Goal: Complete application form

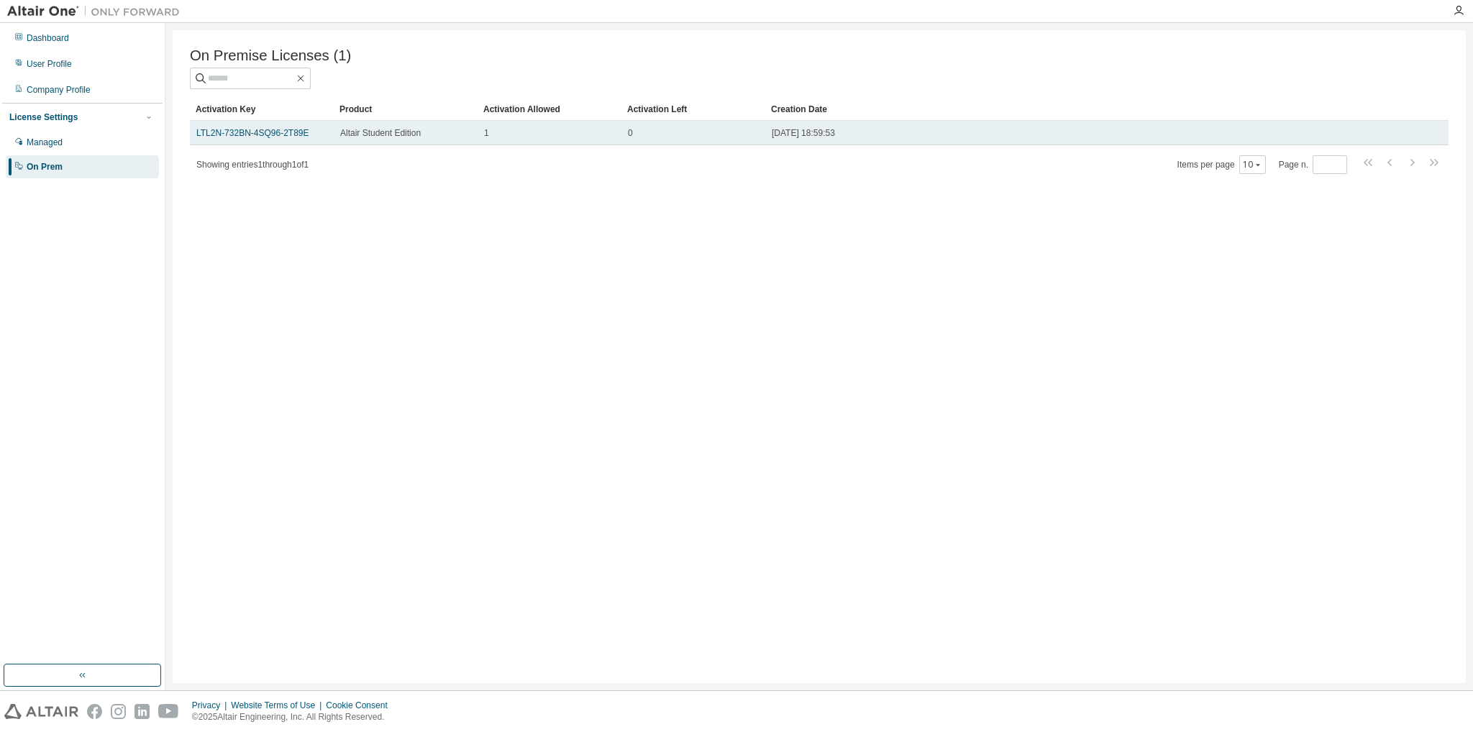
click at [270, 142] on td "LTL2N-732BN-4SQ96-2T89E" at bounding box center [262, 133] width 144 height 24
click at [270, 138] on link "LTL2N-732BN-4SQ96-2T89E" at bounding box center [252, 133] width 113 height 10
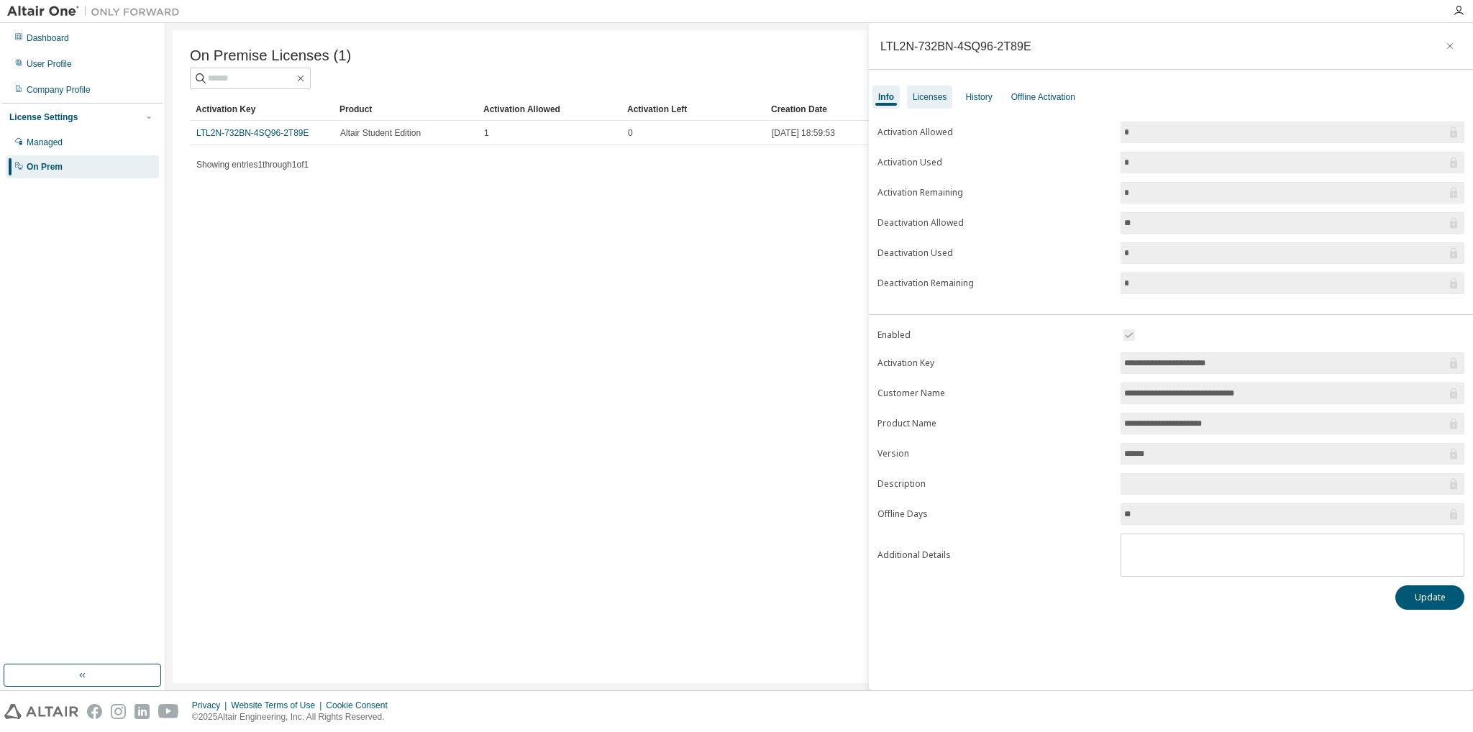
click at [930, 99] on div "Licenses" at bounding box center [930, 97] width 34 height 12
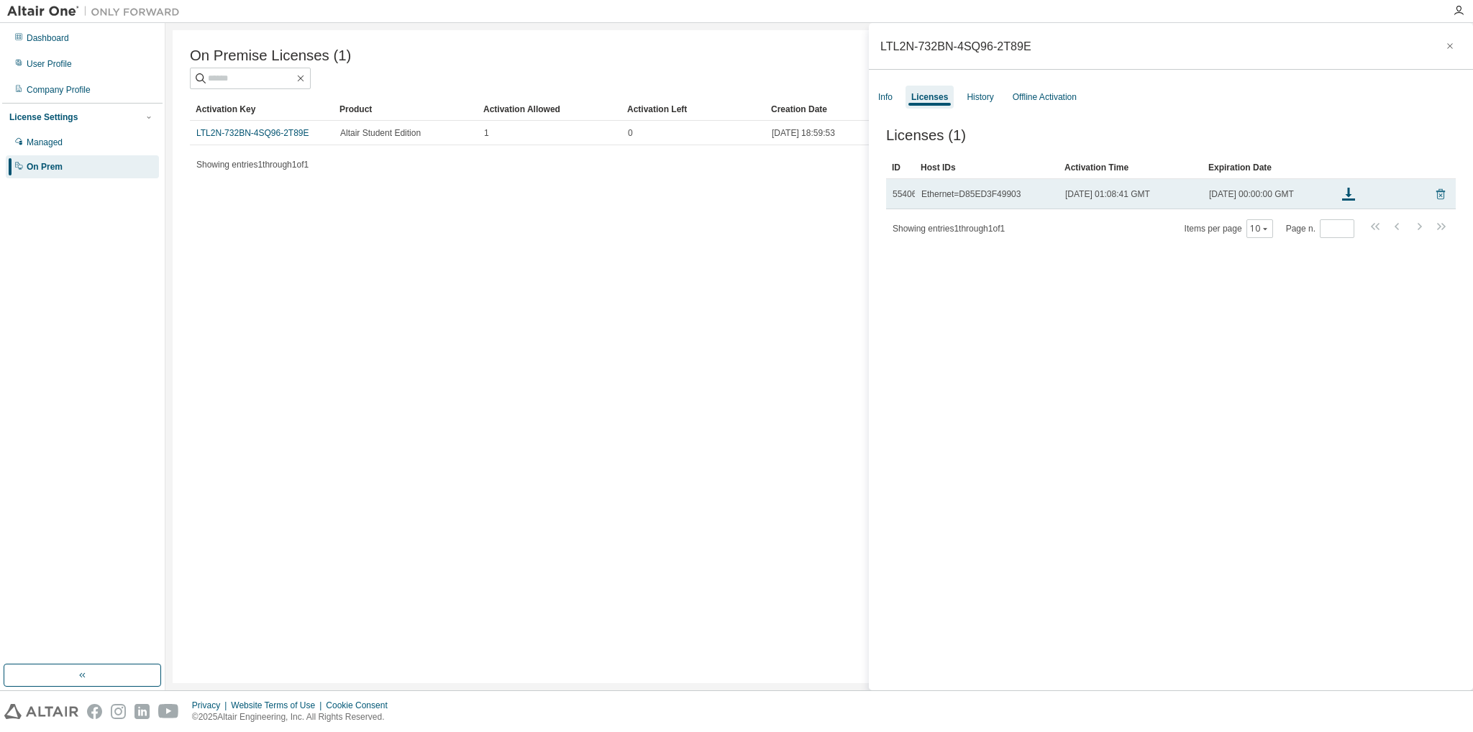
click at [1434, 203] on icon at bounding box center [1440, 194] width 13 height 17
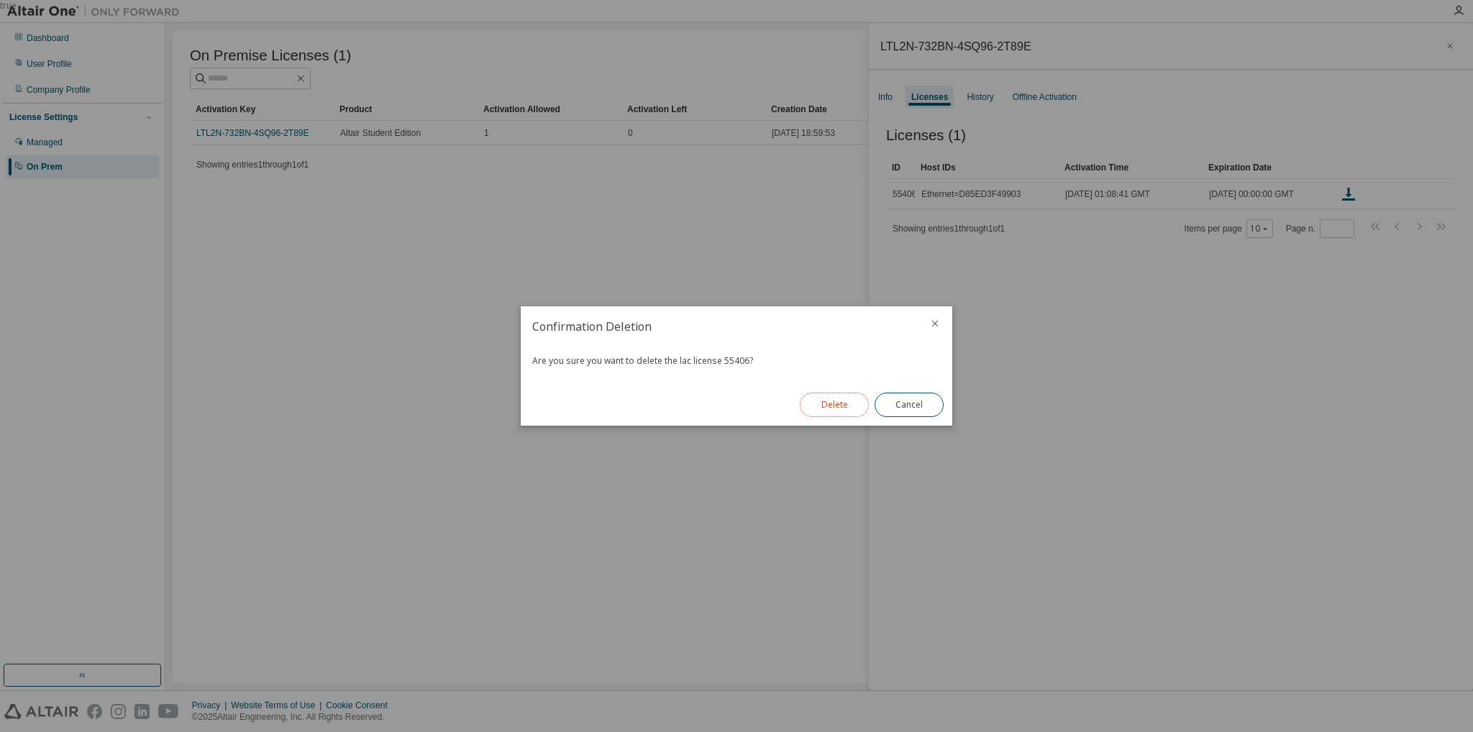
click at [805, 396] on button "Delete" at bounding box center [834, 405] width 69 height 24
click at [903, 412] on button "Close" at bounding box center [908, 405] width 69 height 24
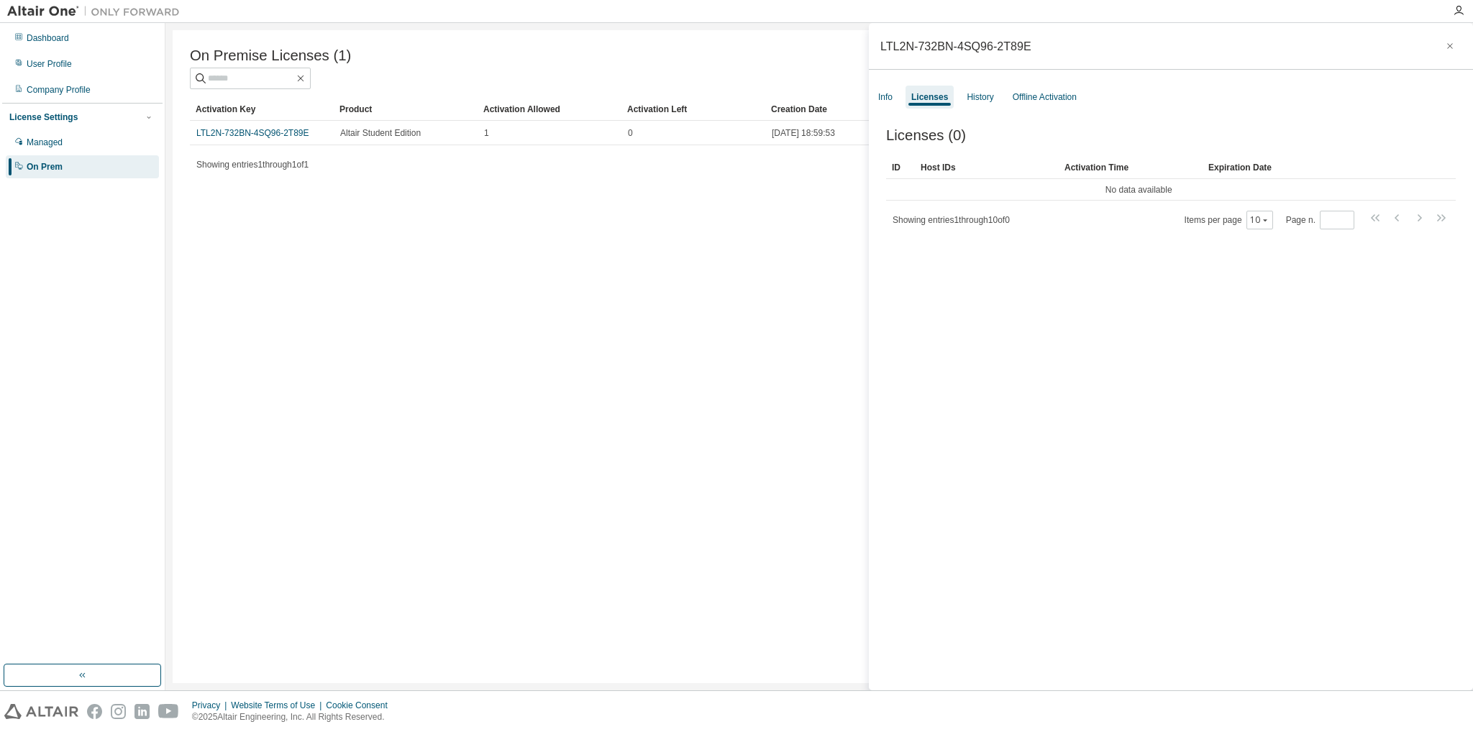
click at [682, 355] on div "On Premise Licenses (1) Clear Load Save Save As Field Operator Value Select fil…" at bounding box center [819, 356] width 1293 height 653
drag, startPoint x: 1024, startPoint y: 45, endPoint x: 877, endPoint y: 43, distance: 146.7
click at [872, 42] on div "LTL2N-732BN-4SQ96-2T89E" at bounding box center [1171, 46] width 604 height 47
copy div "LTL2N-732BN-4SQ96-2T89E"
click at [690, 243] on div "On Premise Licenses (1) Clear Load Save Save As Field Operator Value Select fil…" at bounding box center [819, 356] width 1293 height 653
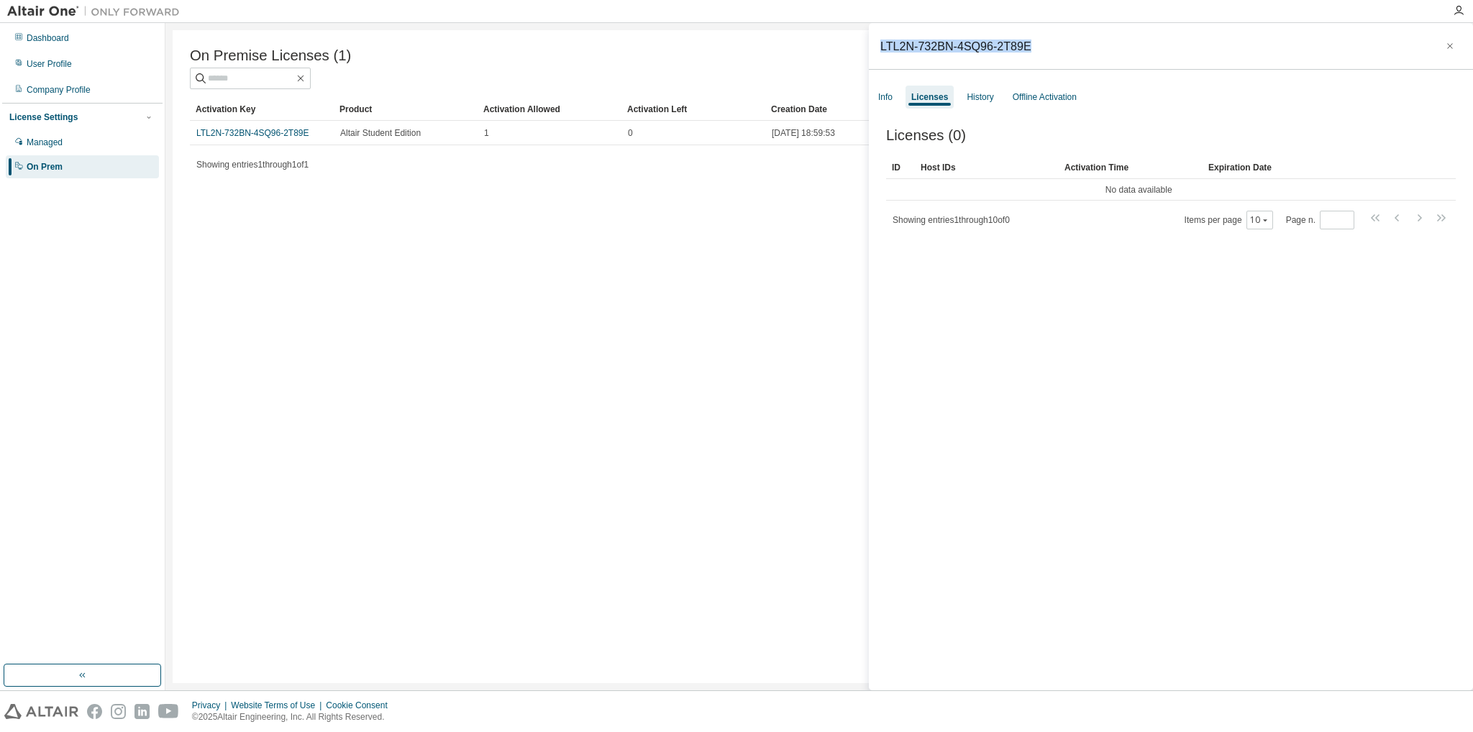
drag, startPoint x: 1024, startPoint y: 46, endPoint x: 877, endPoint y: 49, distance: 146.7
click at [877, 49] on div "LTL2N-732BN-4SQ96-2T89E" at bounding box center [1171, 46] width 604 height 47
copy div "LTL2N-732BN-4SQ96-2T89E"
drag, startPoint x: 492, startPoint y: 322, endPoint x: 245, endPoint y: 76, distance: 349.4
click at [491, 322] on div "On Premise Licenses (1) Clear Load Save Save As Field Operator Value Select fil…" at bounding box center [819, 356] width 1293 height 653
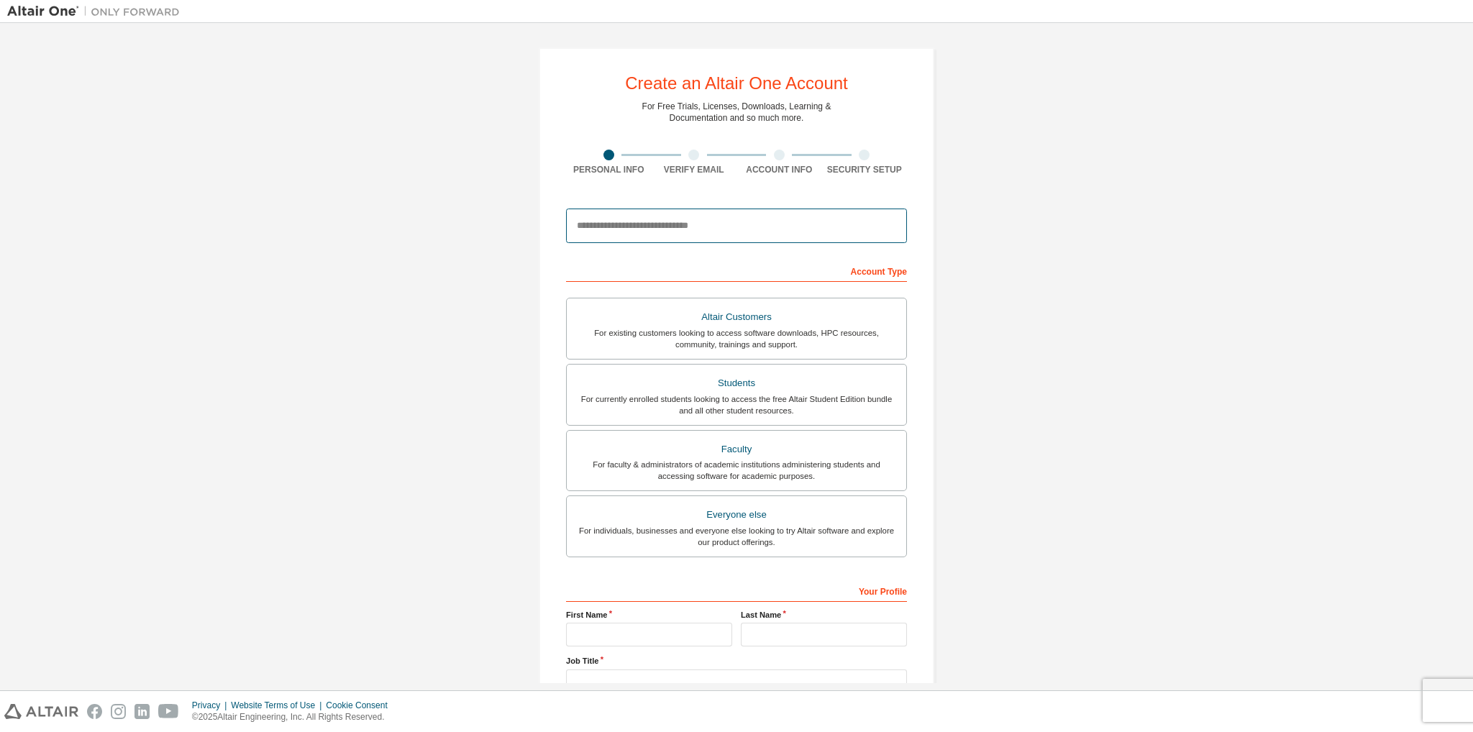
click at [691, 224] on input "email" at bounding box center [736, 226] width 341 height 35
paste input "**********"
type input "**********"
click at [690, 402] on div "For currently enrolled students looking to access the free Altair Student Editi…" at bounding box center [736, 404] width 322 height 23
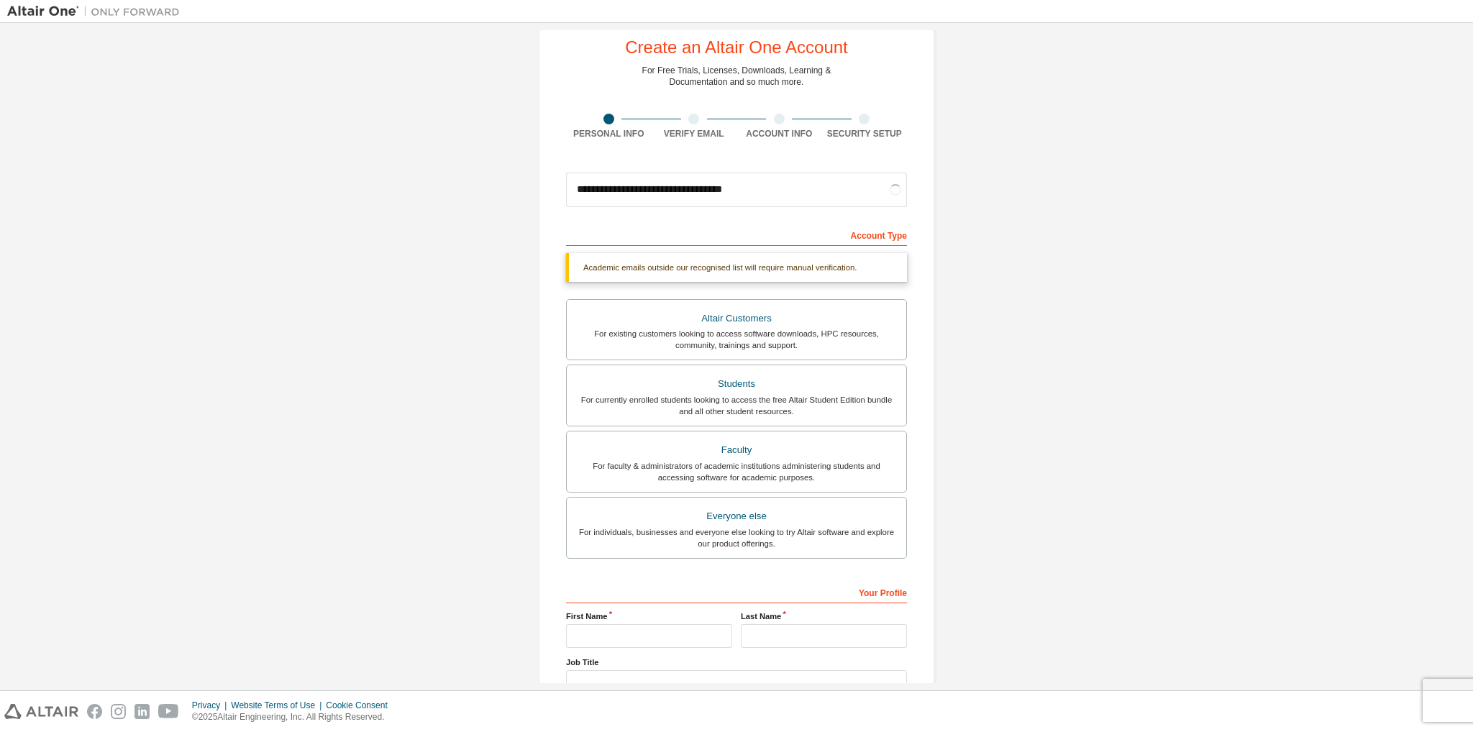
scroll to position [143, 0]
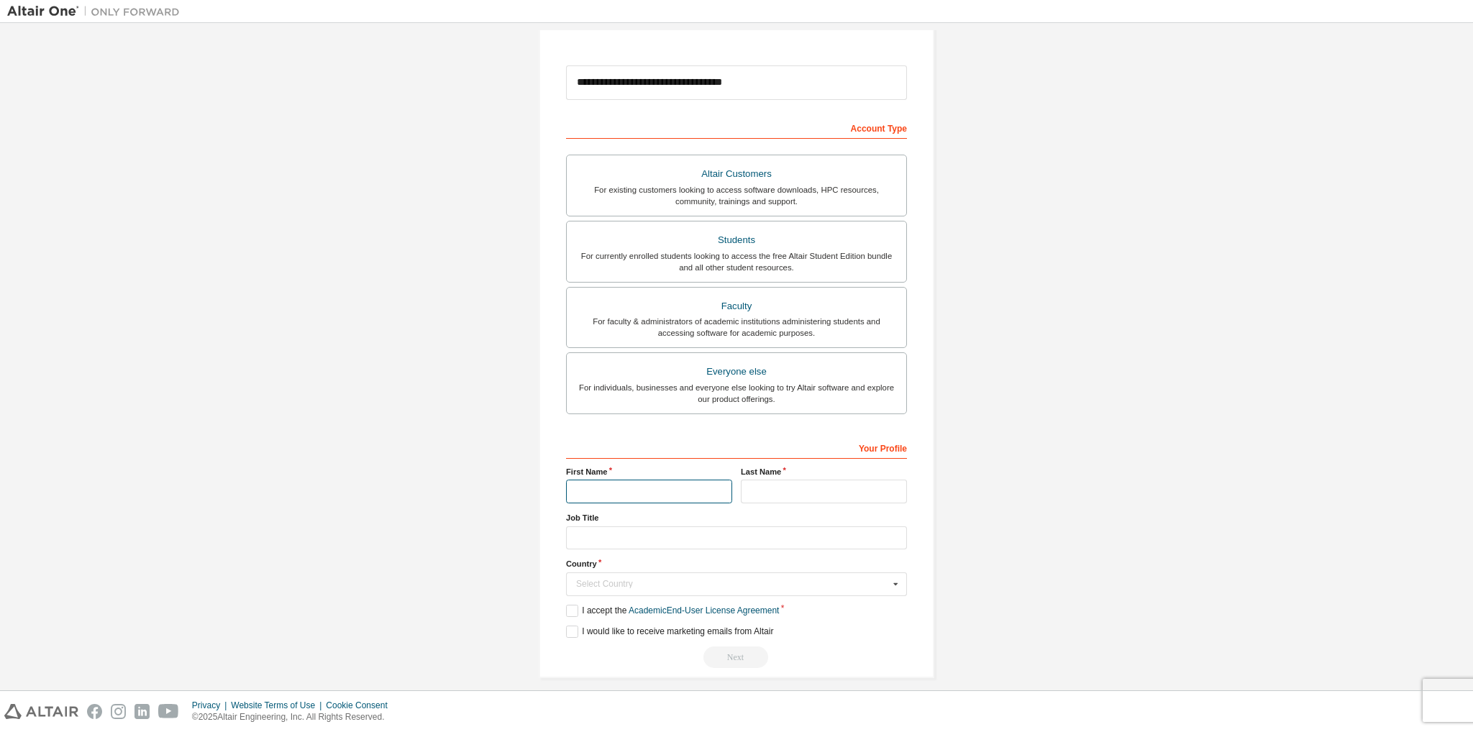
click at [629, 483] on input "text" at bounding box center [649, 492] width 166 height 24
type input "******"
click at [785, 495] on input "text" at bounding box center [824, 492] width 166 height 24
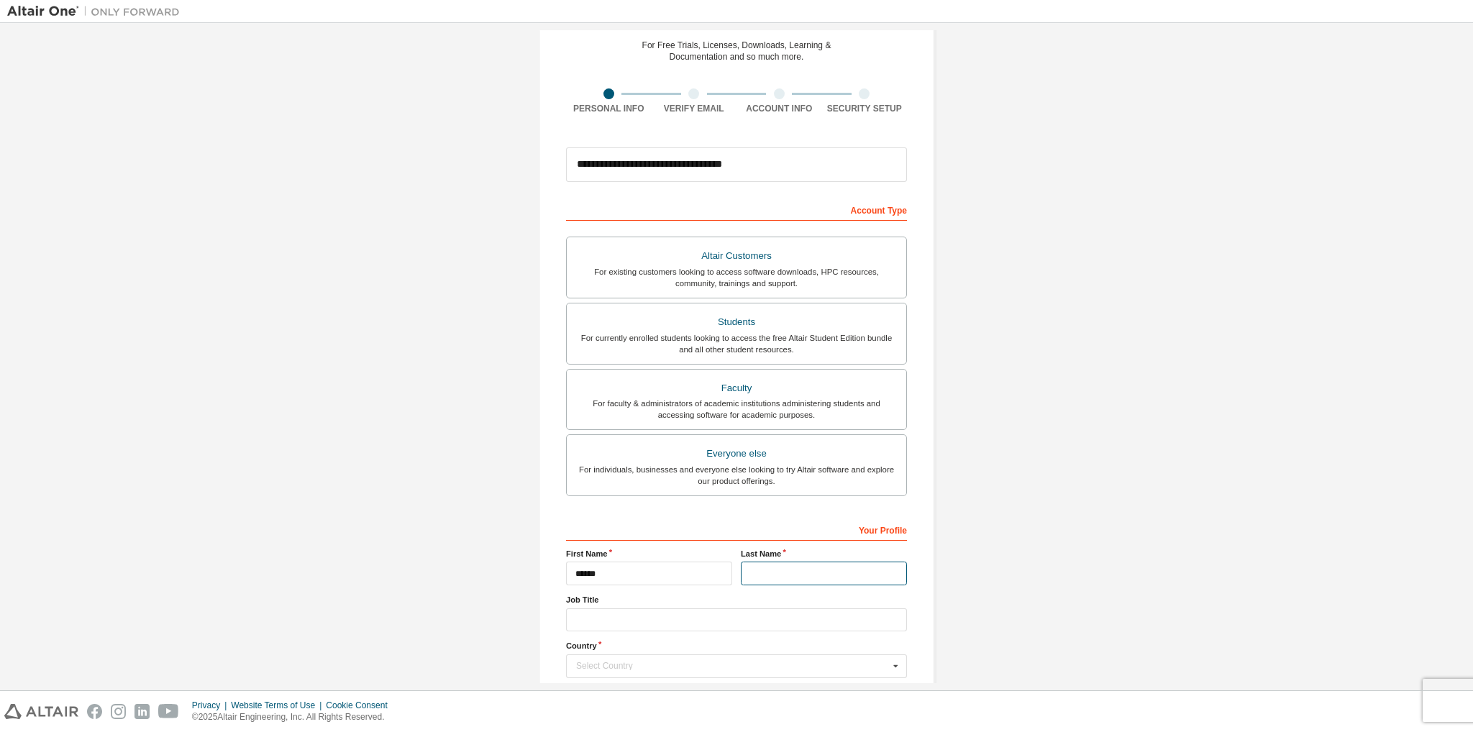
scroll to position [72, 0]
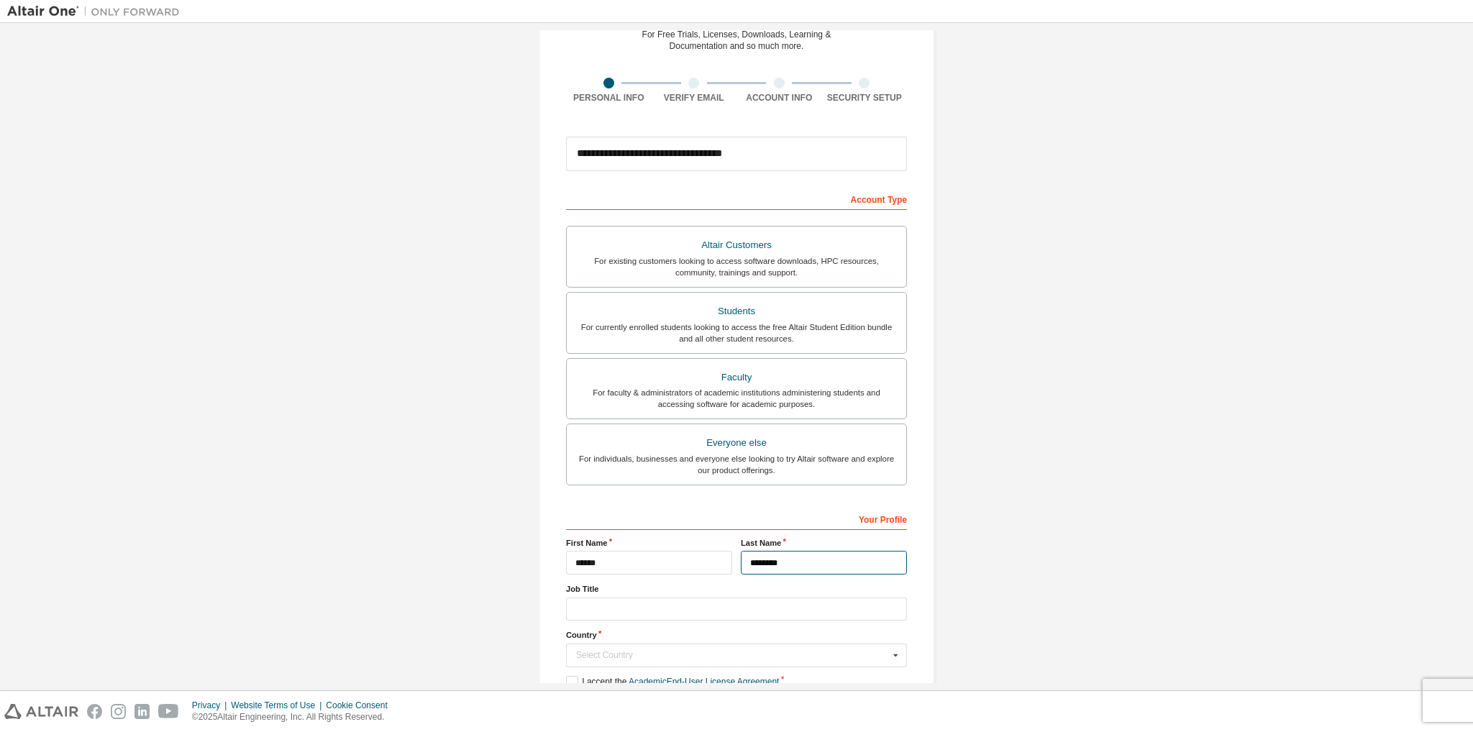
type input "********"
click at [598, 611] on input "text" at bounding box center [736, 610] width 341 height 24
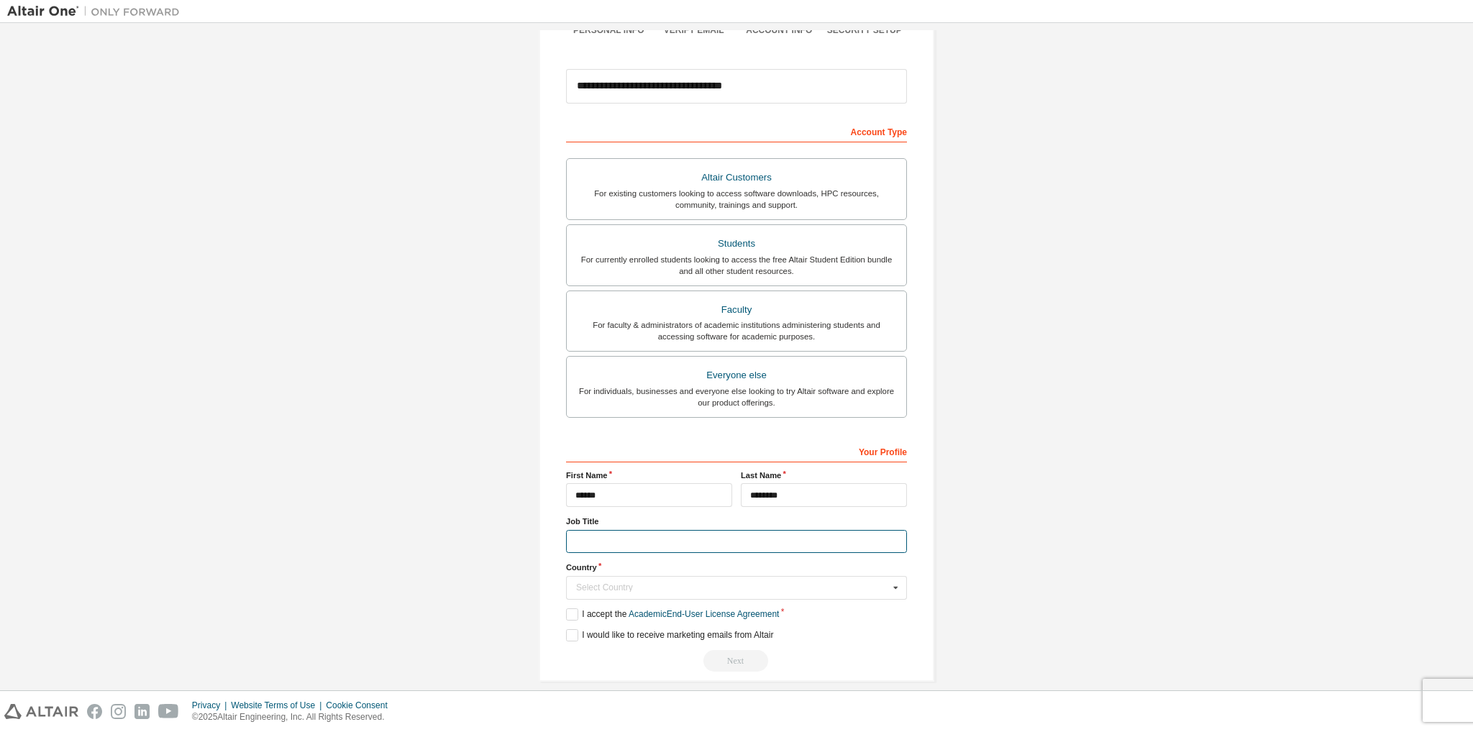
scroll to position [144, 0]
click at [621, 533] on input "text" at bounding box center [736, 538] width 341 height 24
type input "*********"
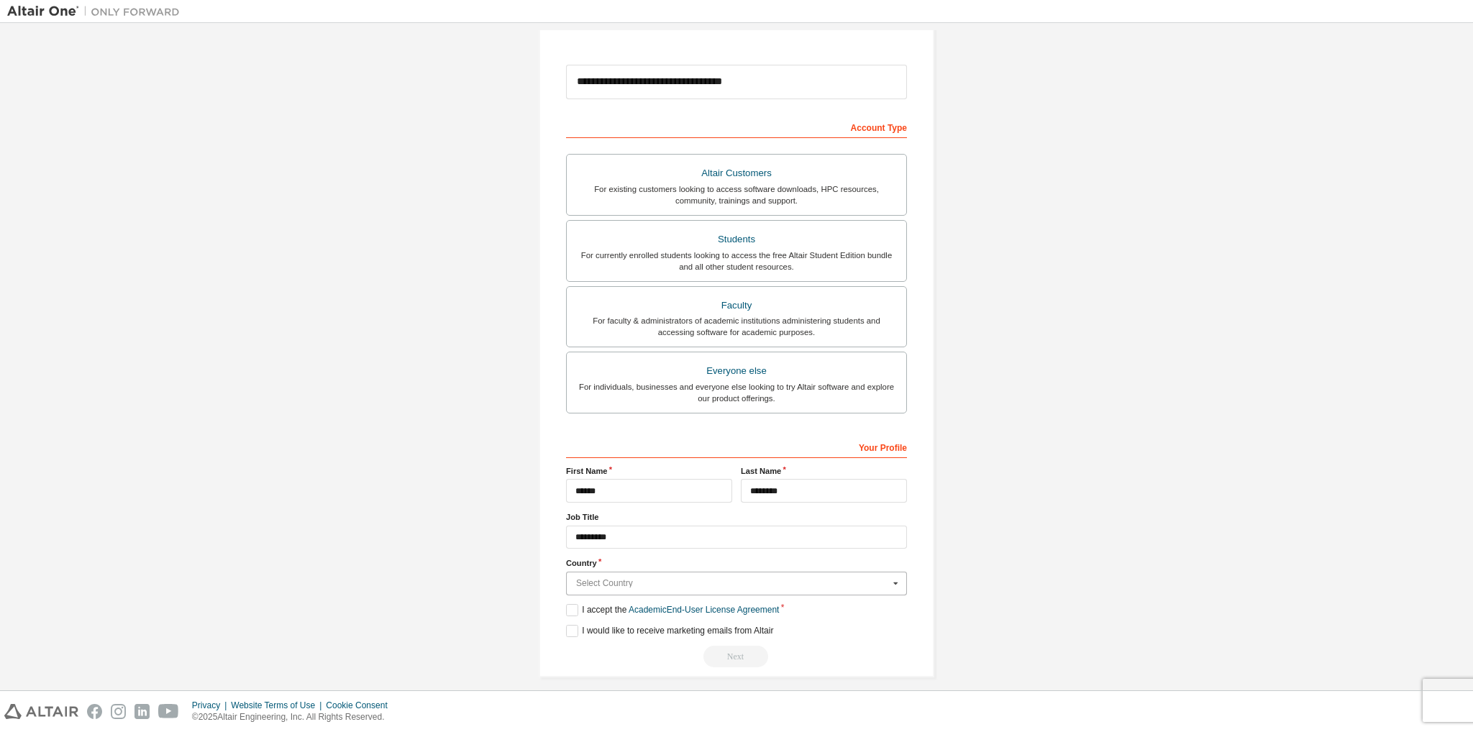
click at [640, 588] on input "text" at bounding box center [736, 583] width 339 height 22
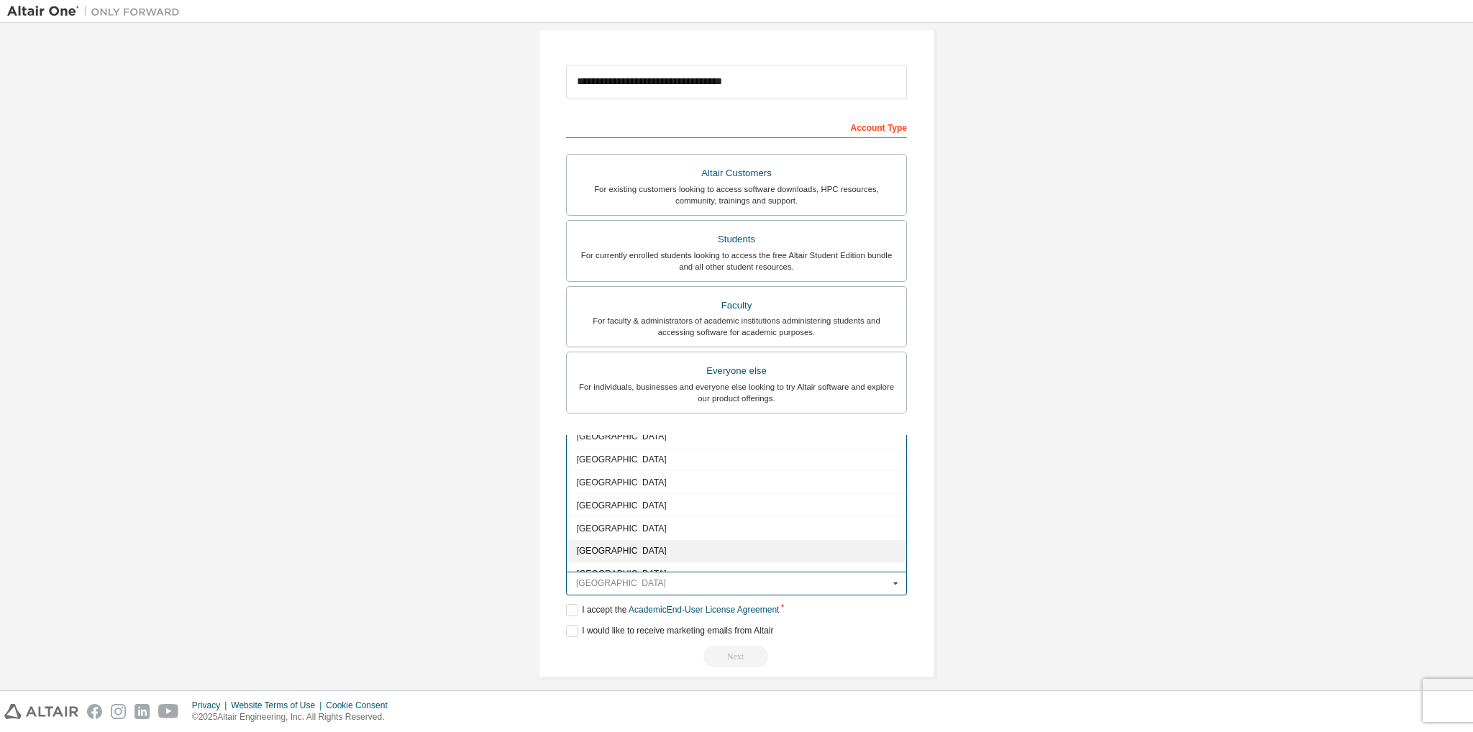
scroll to position [575, 0]
click at [621, 508] on span "Brazil" at bounding box center [737, 512] width 320 height 9
type input "***"
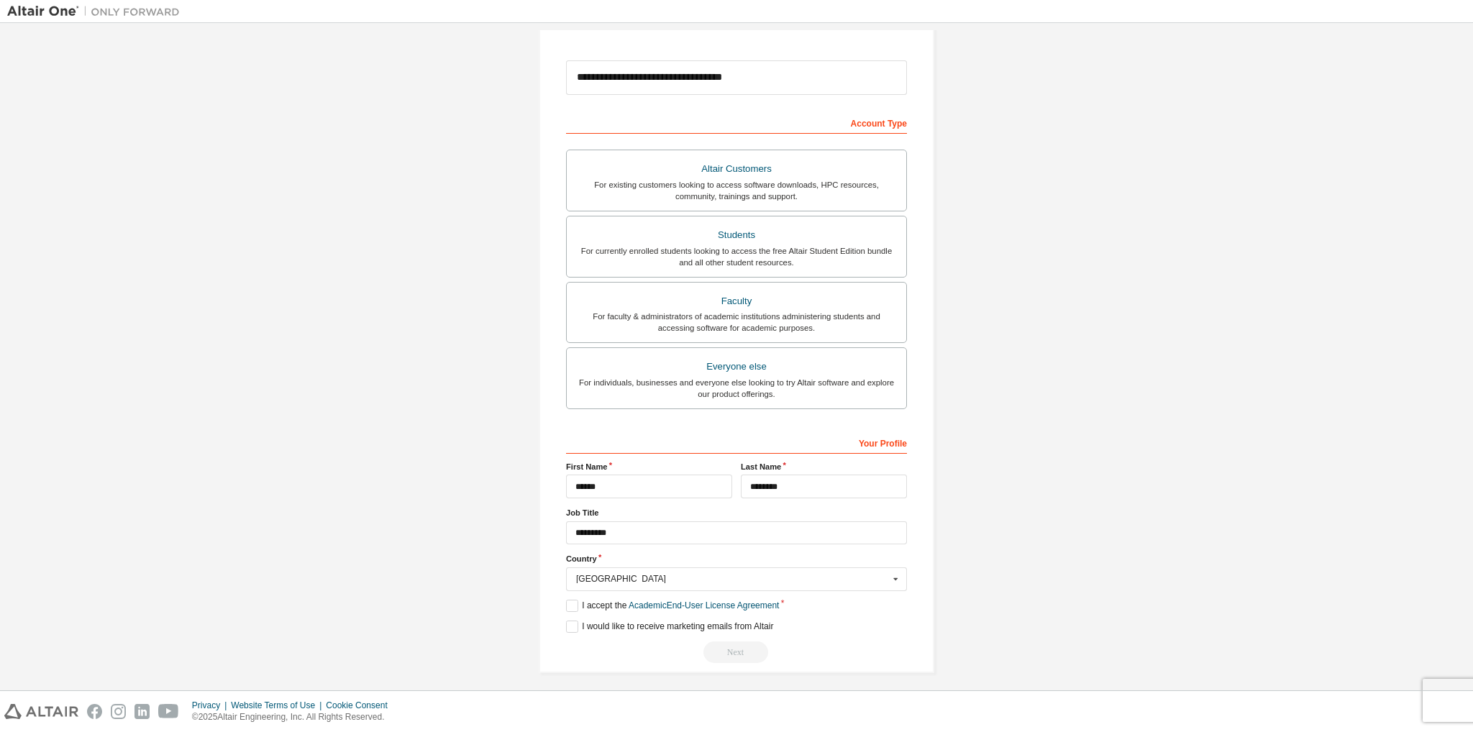
scroll to position [152, 0]
click at [566, 598] on label "I accept the Academic End-User License Agreement" at bounding box center [672, 602] width 213 height 12
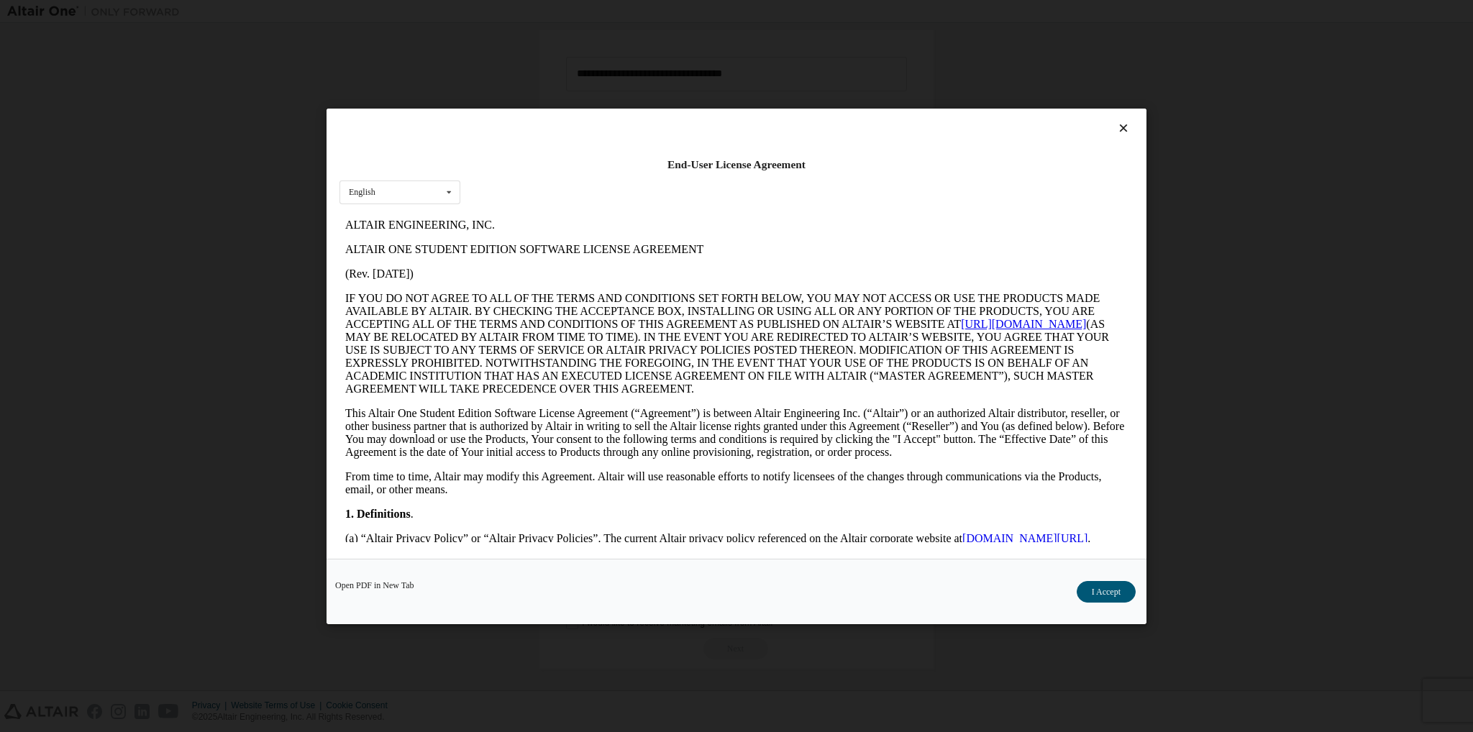
scroll to position [0, 0]
click at [1096, 595] on button "I Accept" at bounding box center [1106, 591] width 59 height 22
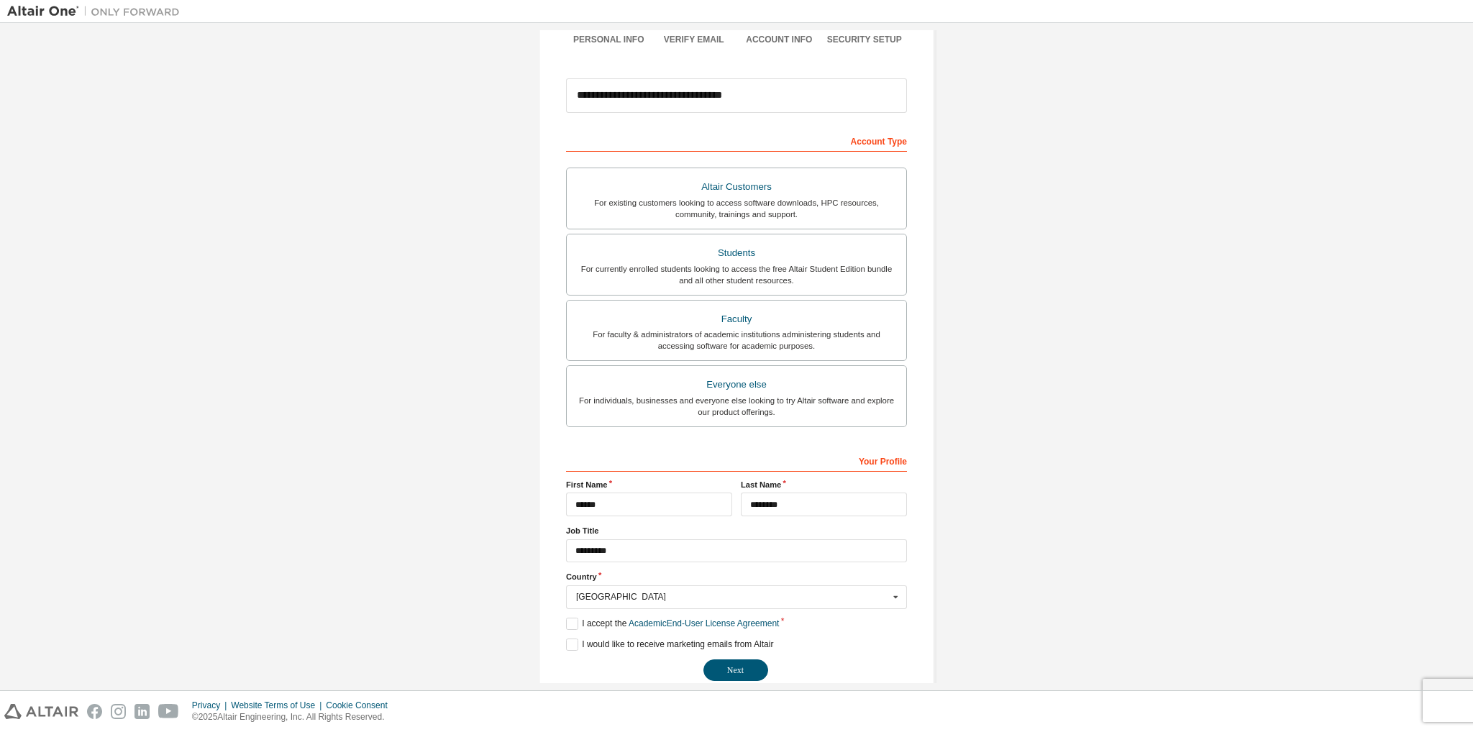
scroll to position [144, 0]
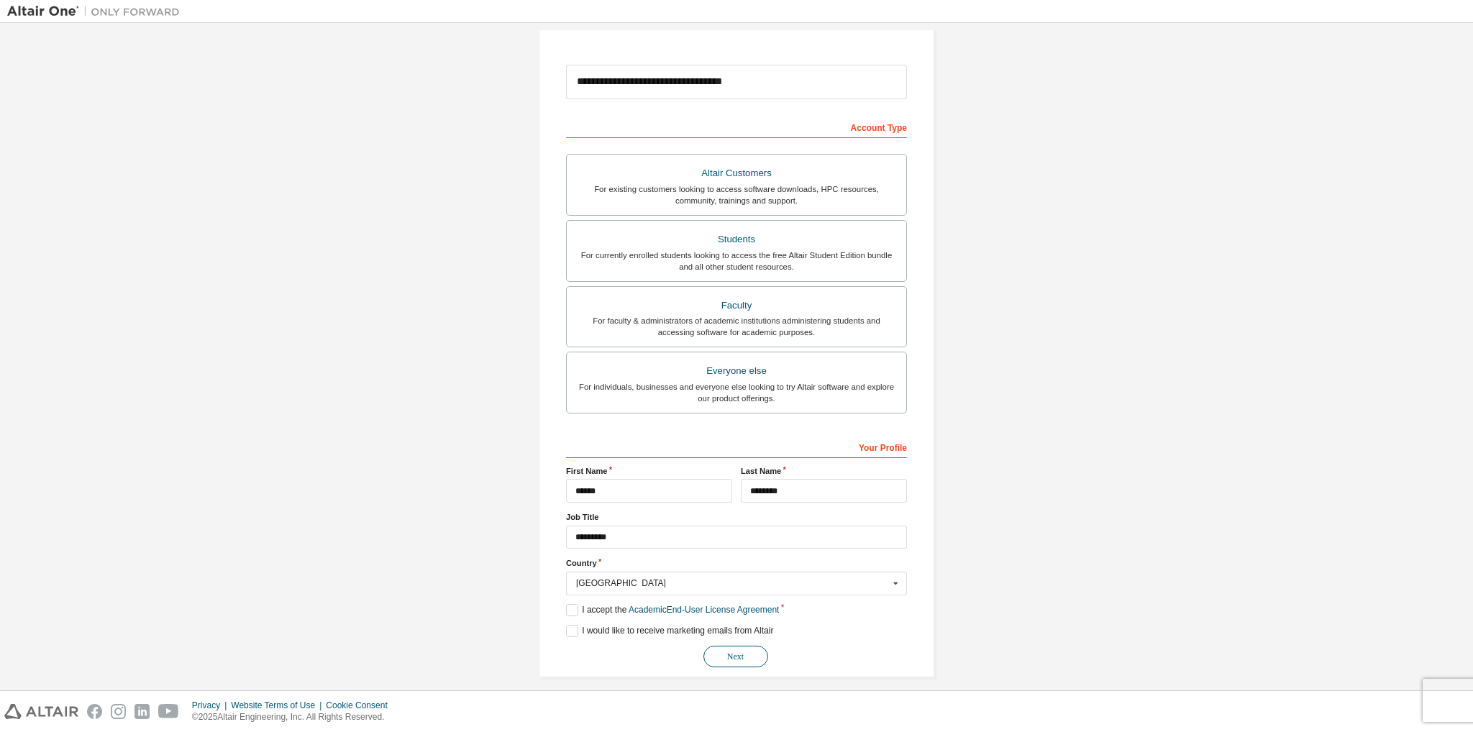
click at [725, 649] on button "Next" at bounding box center [735, 657] width 65 height 22
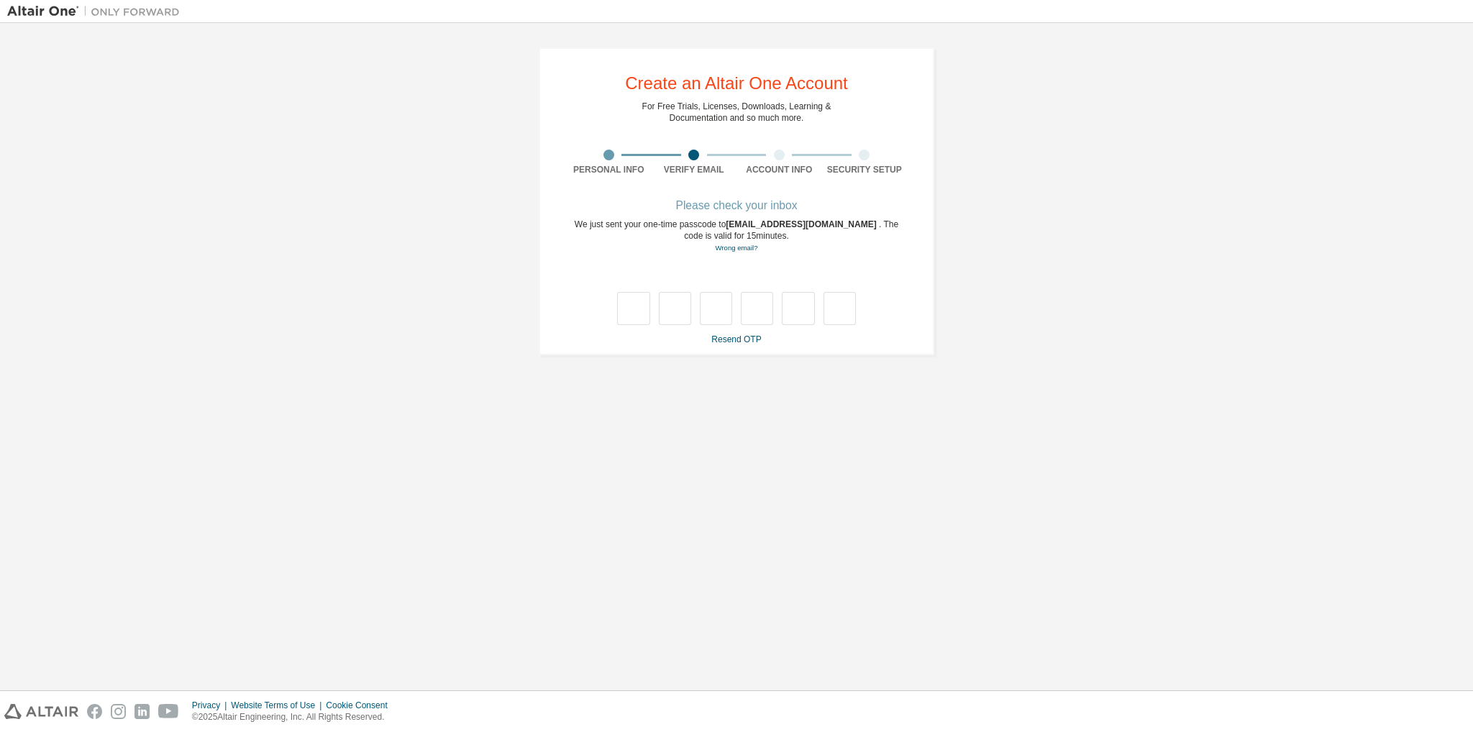
type input "*"
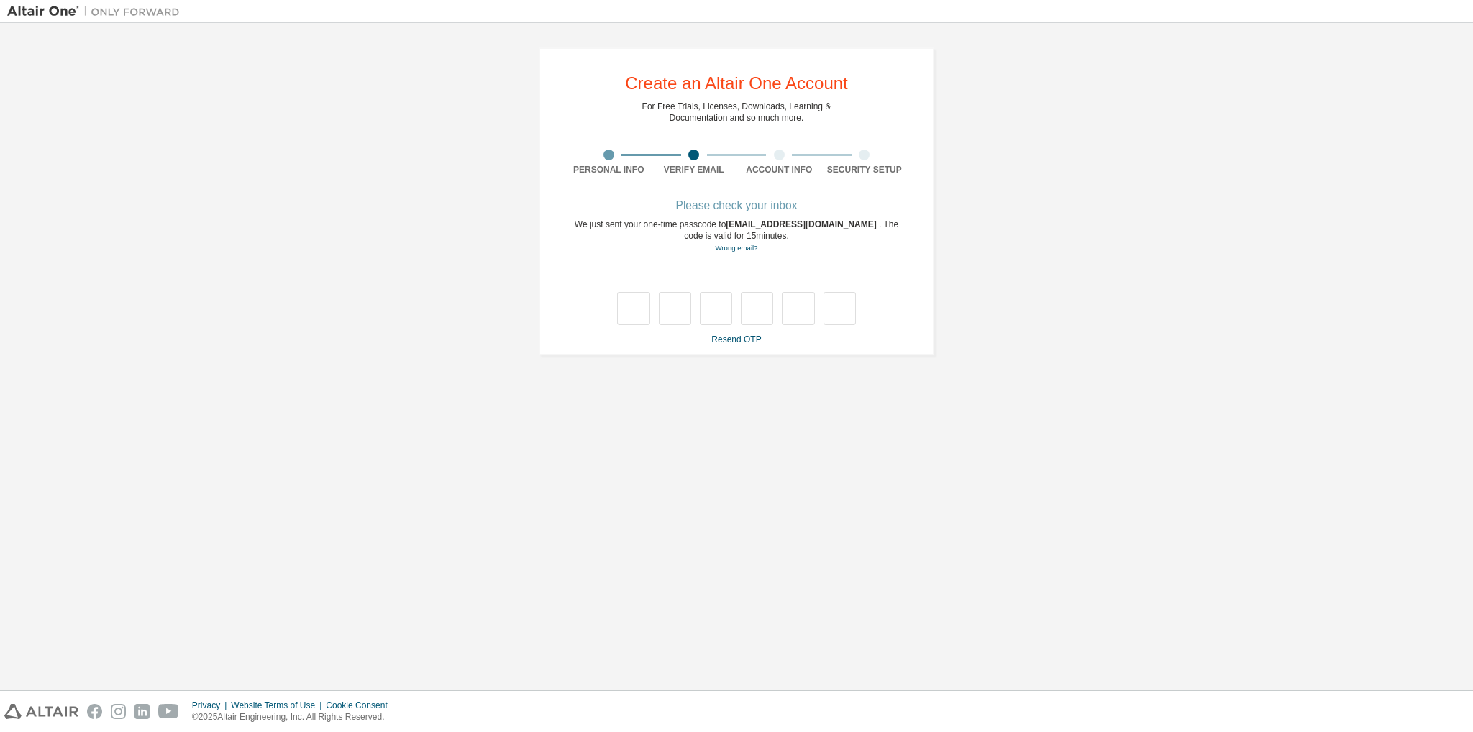
type input "*"
